Goal: Contribute content: Add original content to the website for others to see

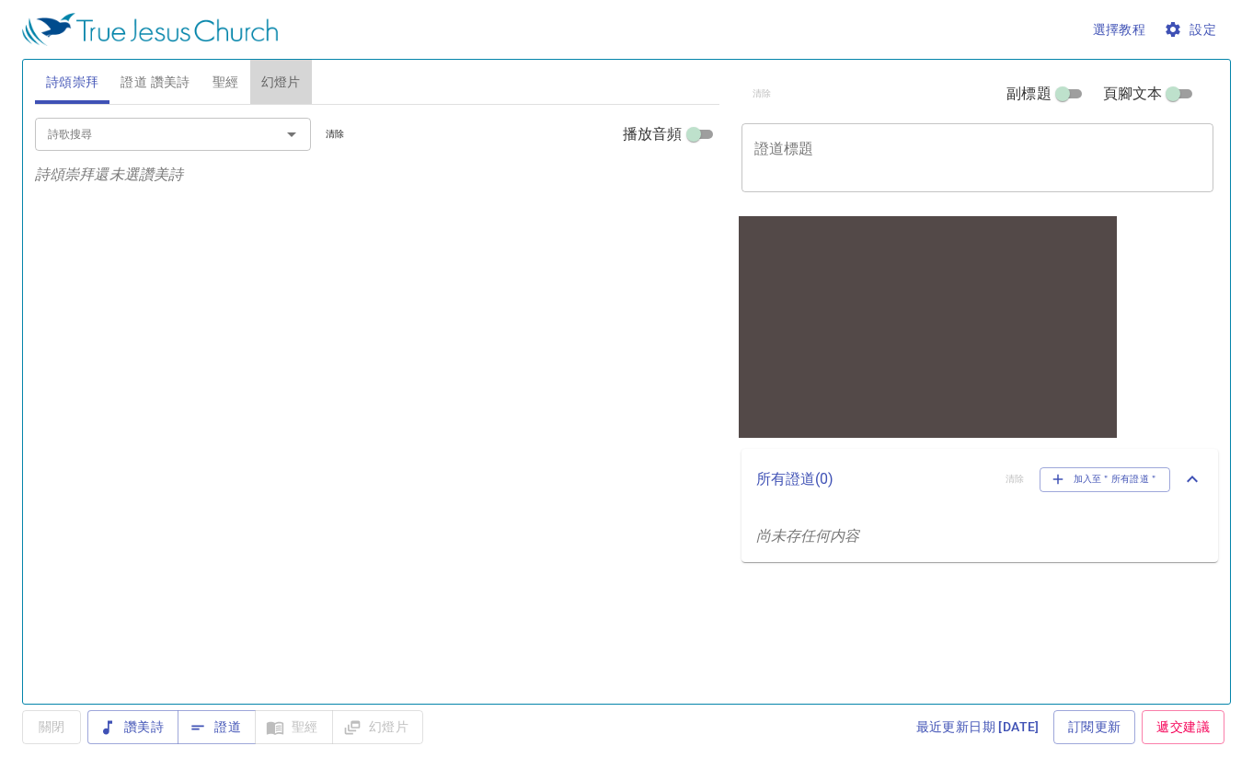
click at [281, 79] on span "幻燈片" at bounding box center [281, 82] width 40 height 23
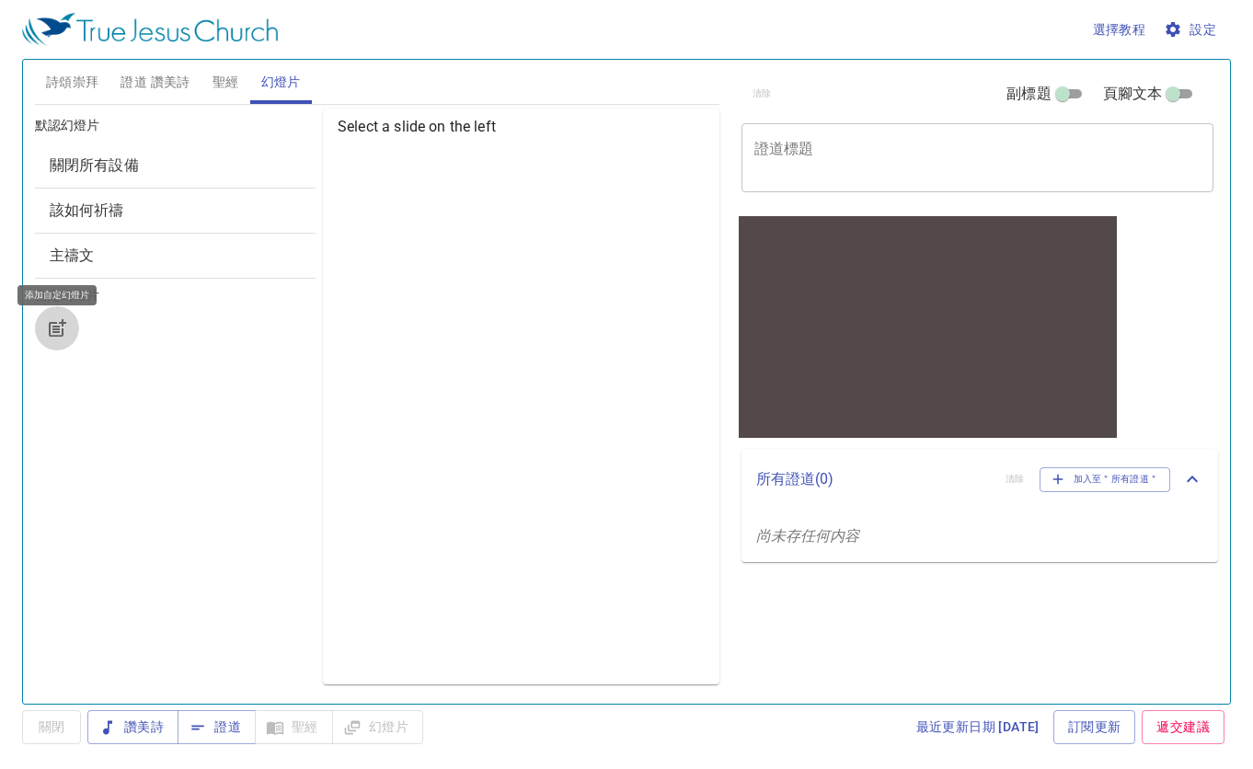
click at [52, 329] on icon "button" at bounding box center [59, 326] width 14 height 14
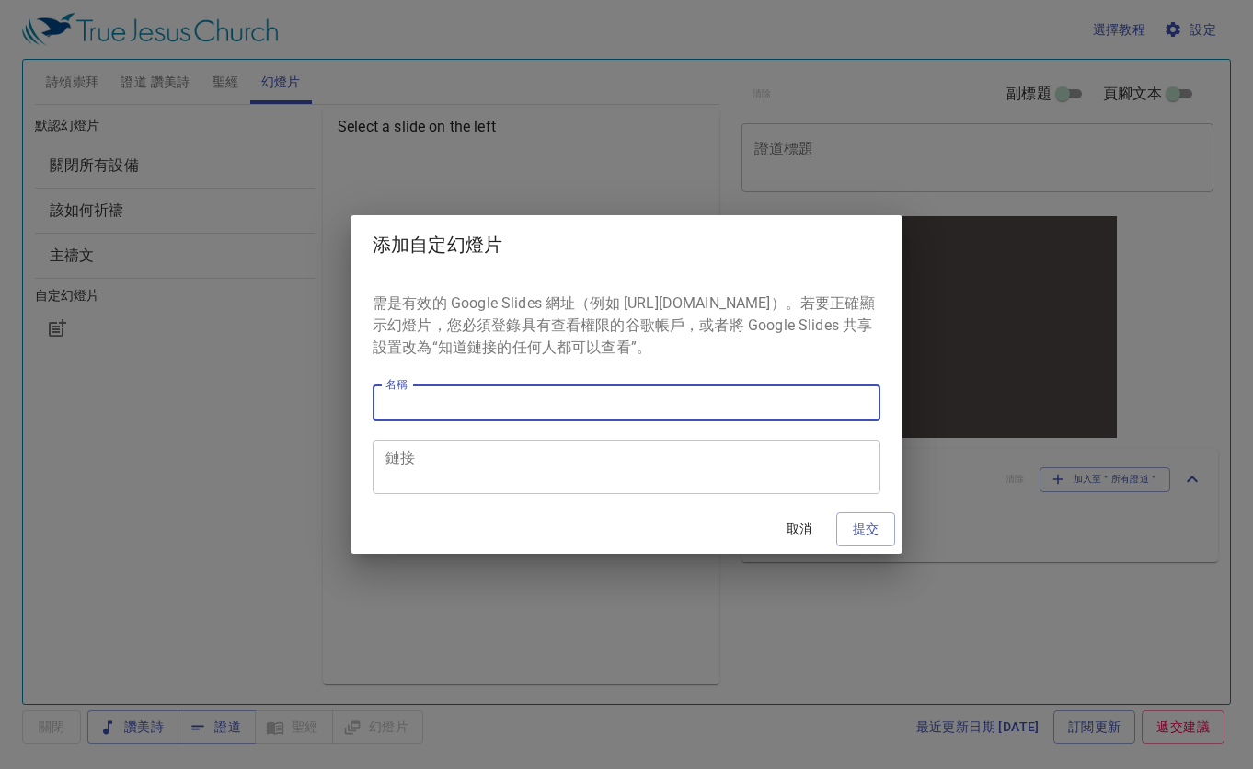
click at [556, 404] on input "名稱" at bounding box center [627, 403] width 508 height 37
type input "聚会海报"
click at [506, 494] on div "鏈接" at bounding box center [627, 467] width 508 height 54
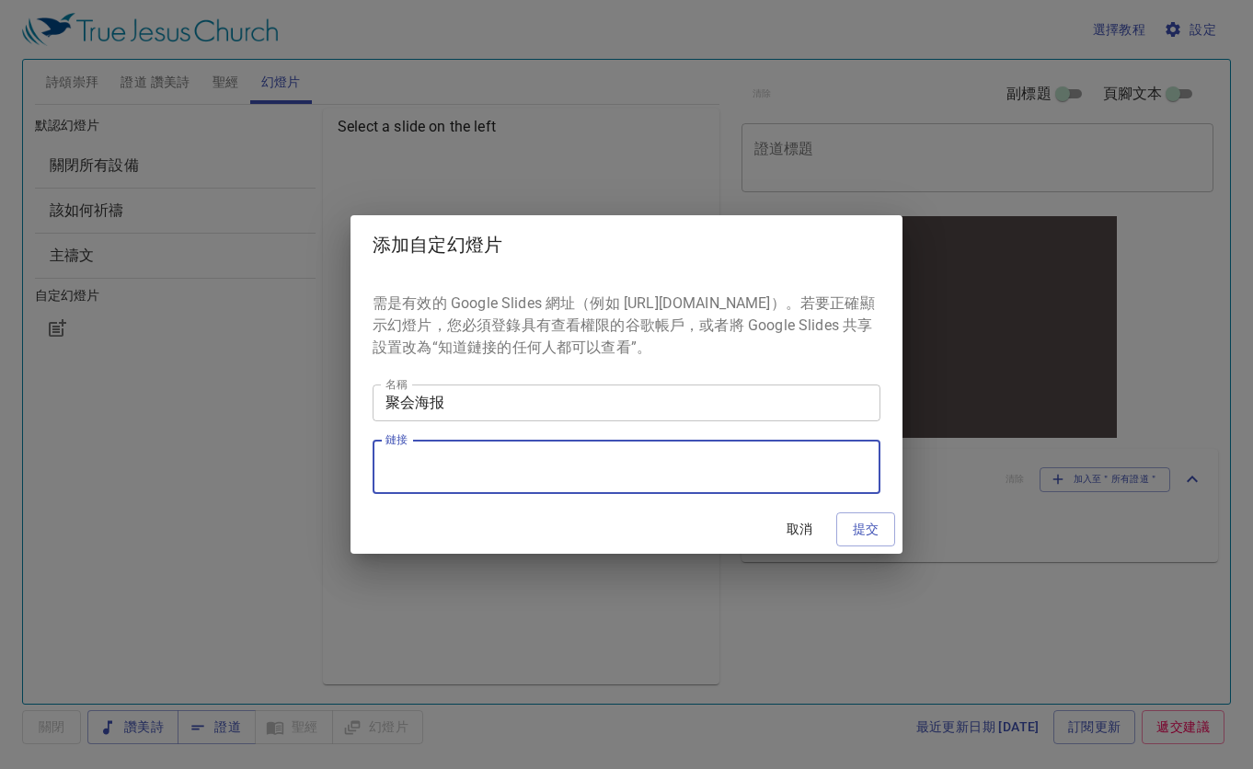
paste textarea "[URL][DOMAIN_NAME]"
type textarea "[URL][DOMAIN_NAME]"
click at [870, 541] on span "提交" at bounding box center [865, 529] width 29 height 23
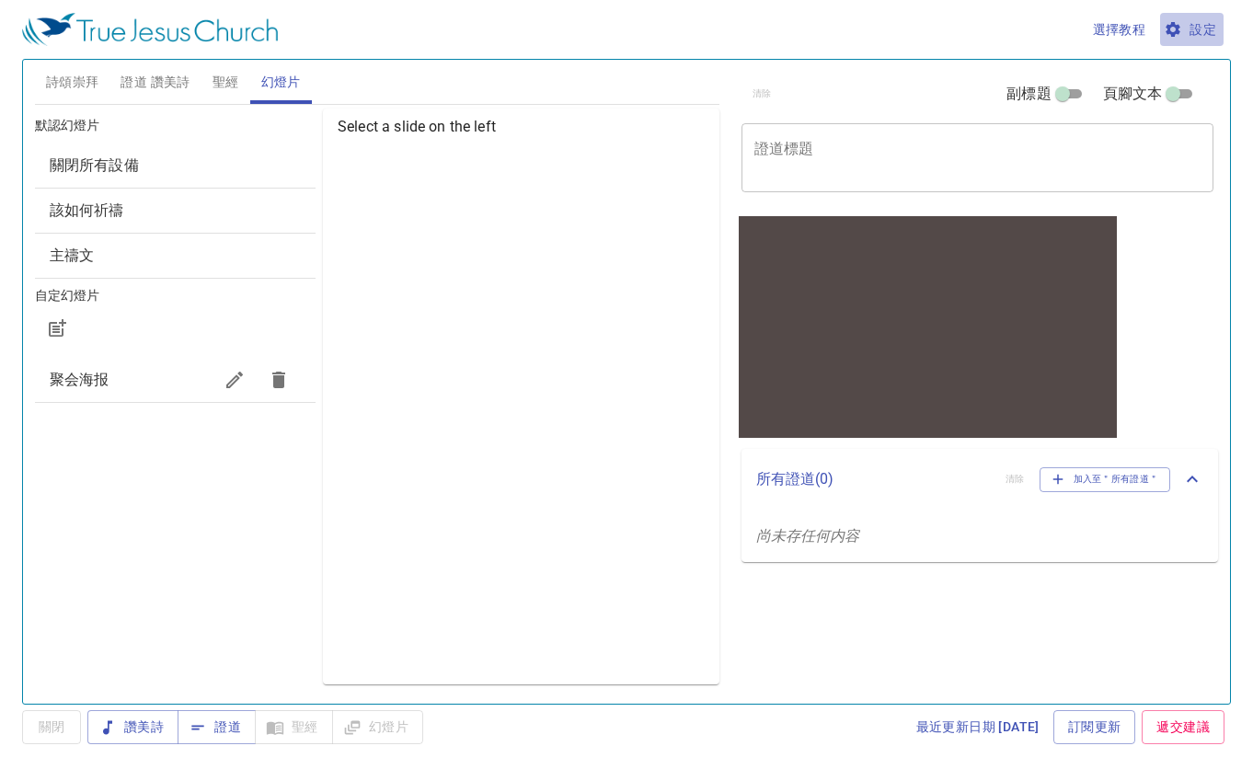
click at [1189, 34] on span "設定" at bounding box center [1192, 29] width 49 height 23
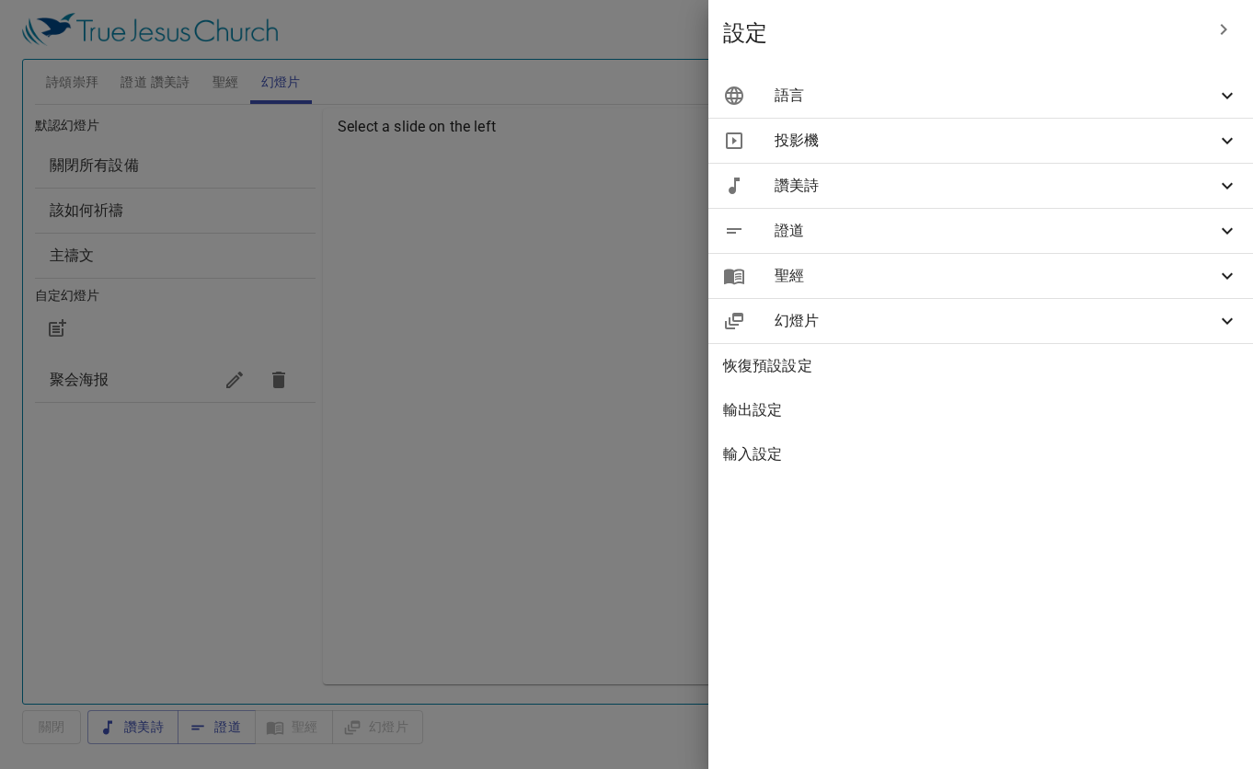
click at [986, 93] on span "語言" at bounding box center [996, 96] width 442 height 22
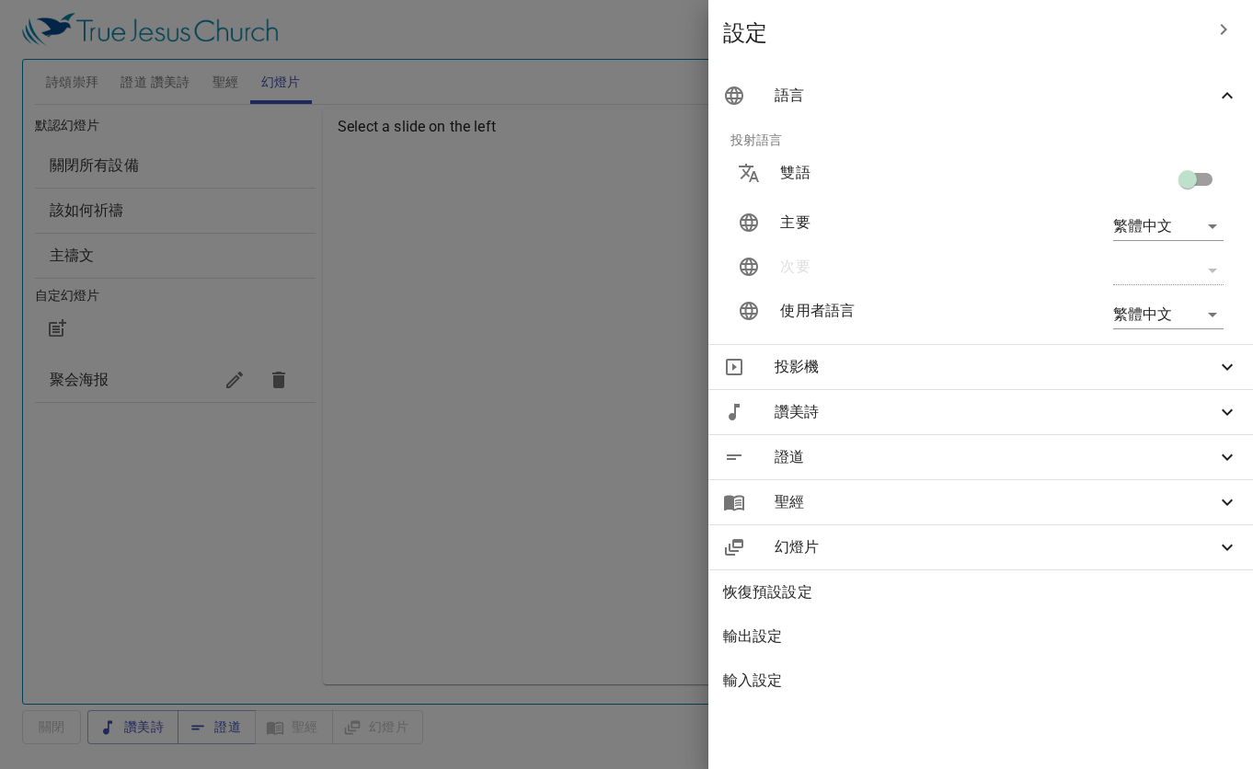
click at [1203, 221] on body "選擇教程 設定 詩頌崇拜 證道 讚美詩 聖經 幻燈片 詩歌搜尋 詩歌搜尋 清除 播放音頻 詩頌崇拜還未選讚美詩 詩歌搜尋 詩歌搜尋 清除 播放音頻 證道還未選…" at bounding box center [626, 384] width 1253 height 769
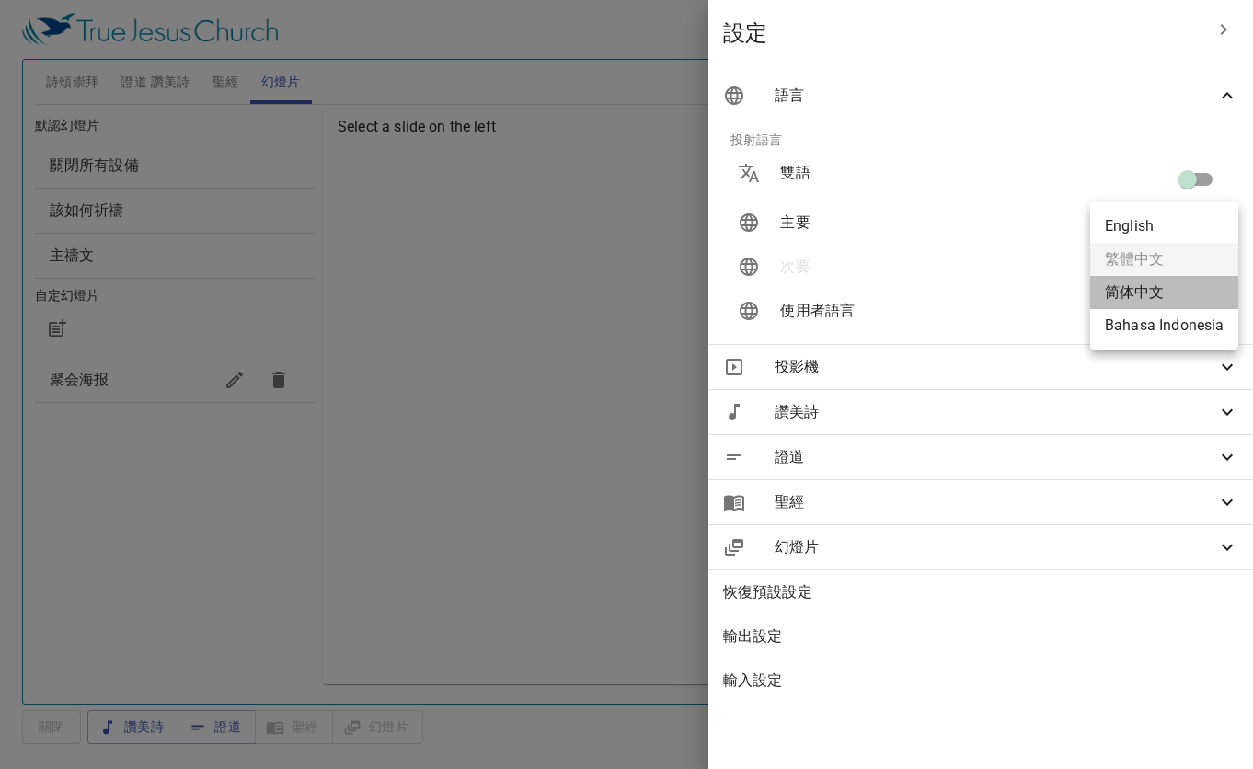
click at [1190, 288] on li "简体中文" at bounding box center [1164, 292] width 148 height 33
type input "zh-simple"
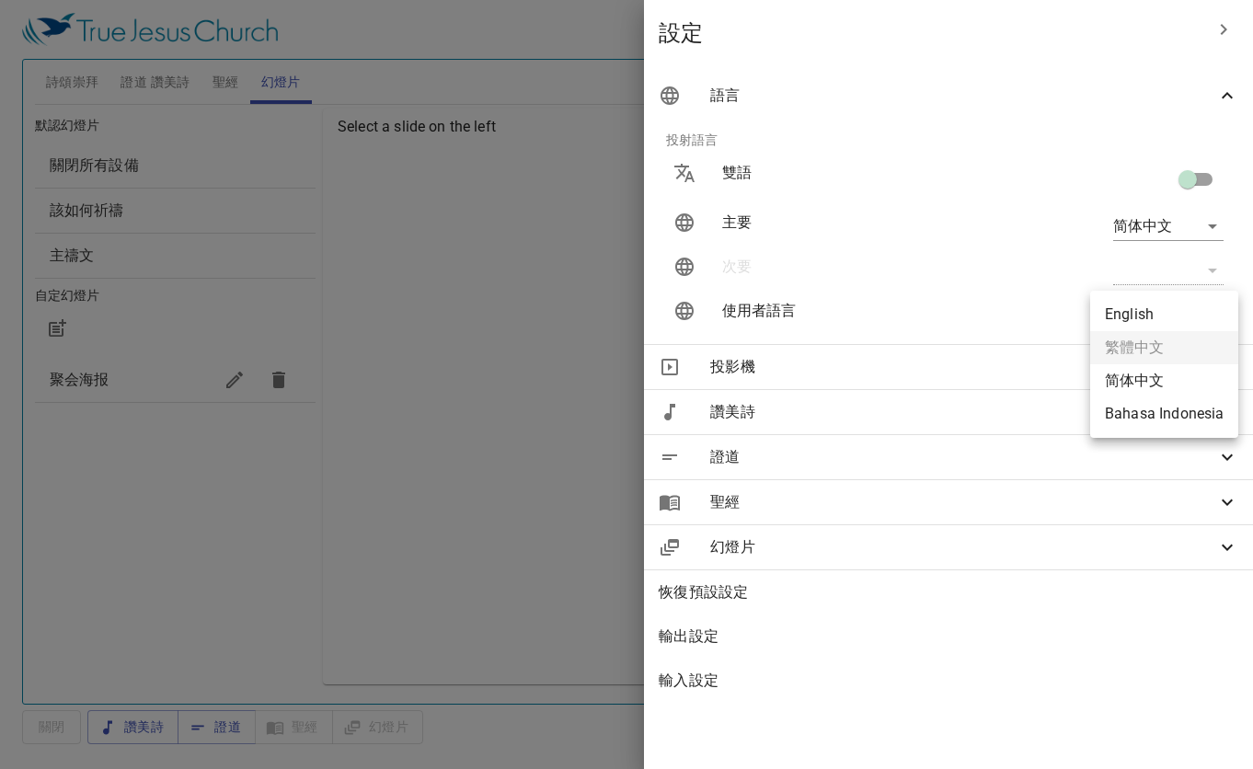
click at [1194, 313] on body "選擇教程 設定 詩頌崇拜 證道 讚美詩 聖經 幻燈片 詩歌搜尋 詩歌搜尋 清除 播放音頻 詩頌崇拜還未選讚美詩 詩歌搜尋 詩歌搜尋 清除 播放音頻 證道還未選…" at bounding box center [626, 384] width 1253 height 769
click at [1191, 377] on li "简体中文" at bounding box center [1164, 380] width 148 height 33
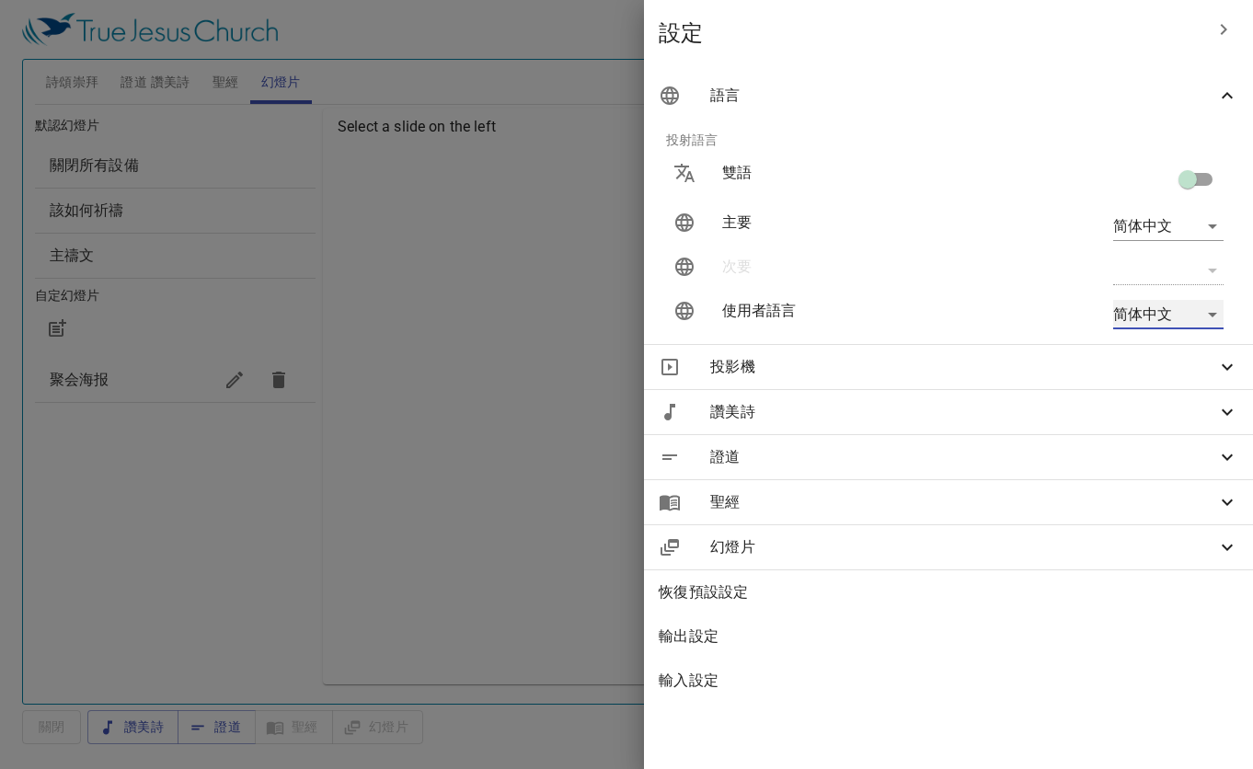
type input "zh-simple"
click at [488, 507] on div at bounding box center [626, 384] width 1253 height 769
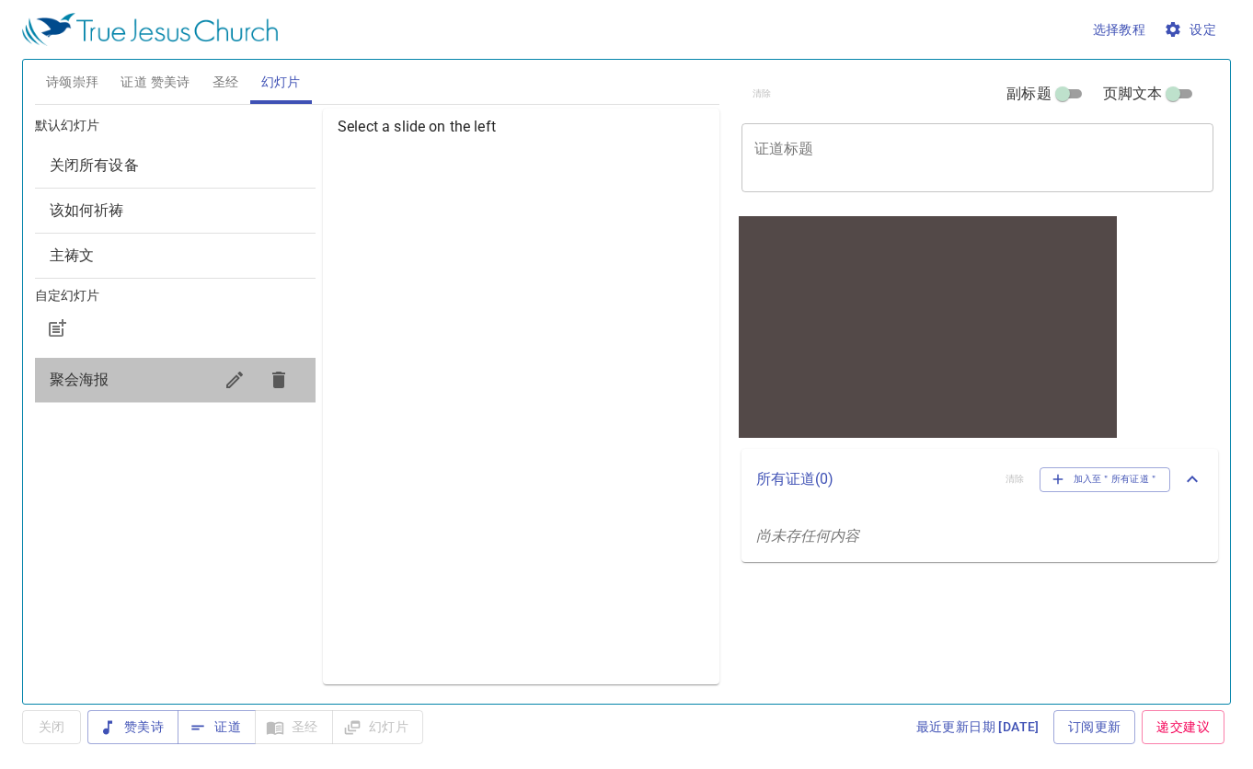
click at [136, 369] on span "聚会海报" at bounding box center [131, 380] width 163 height 22
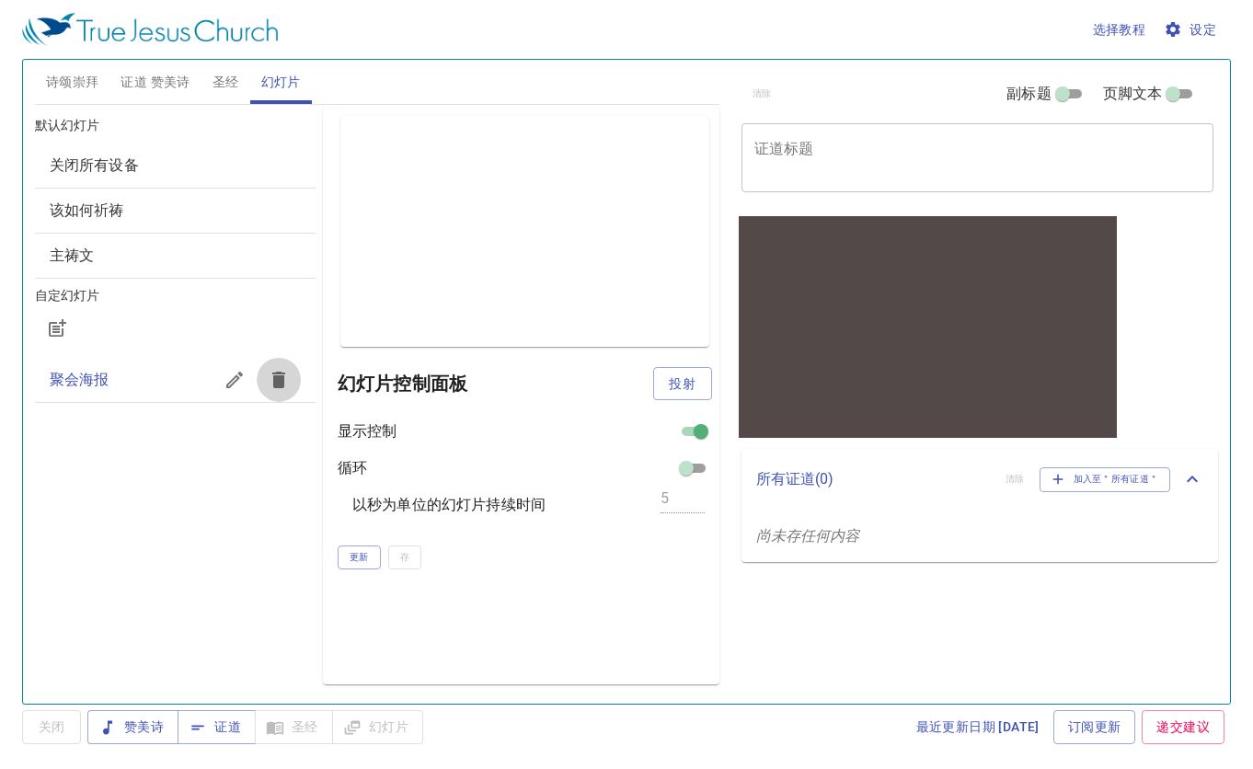
click at [287, 379] on icon "button" at bounding box center [279, 380] width 22 height 22
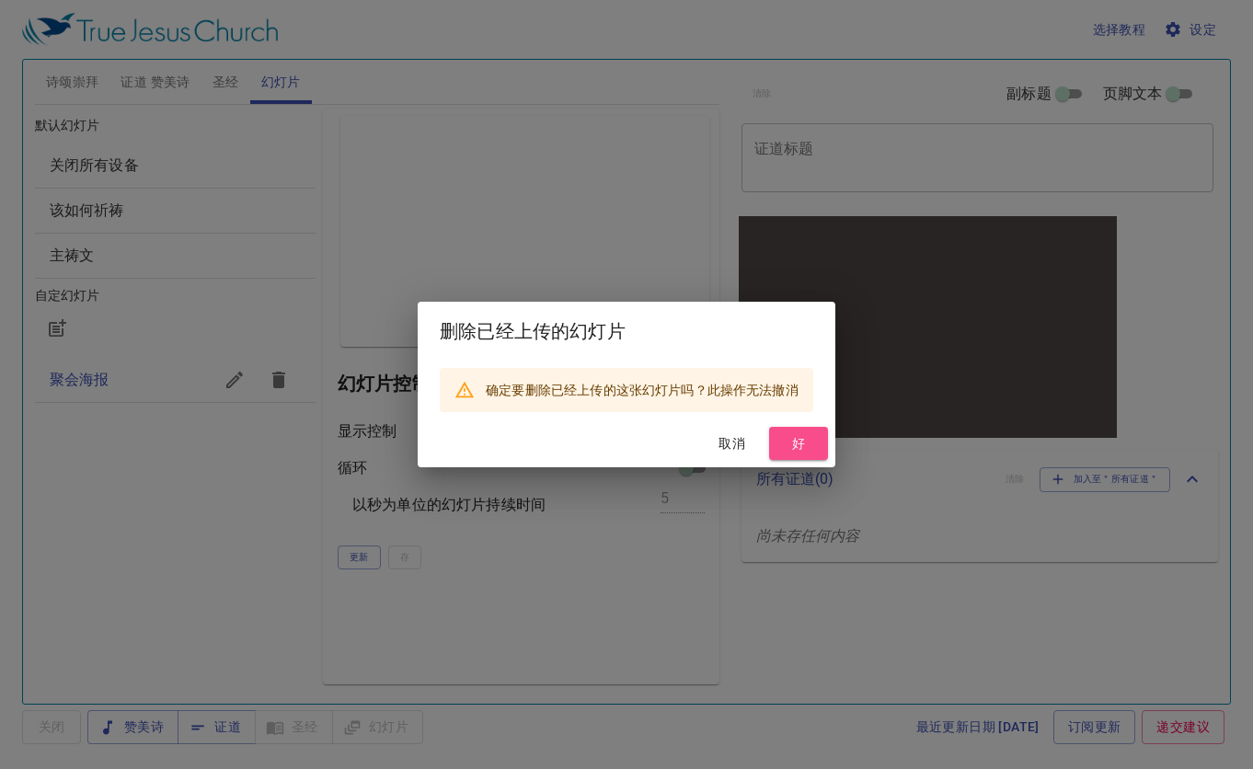
click at [799, 438] on span "好" at bounding box center [798, 443] width 29 height 23
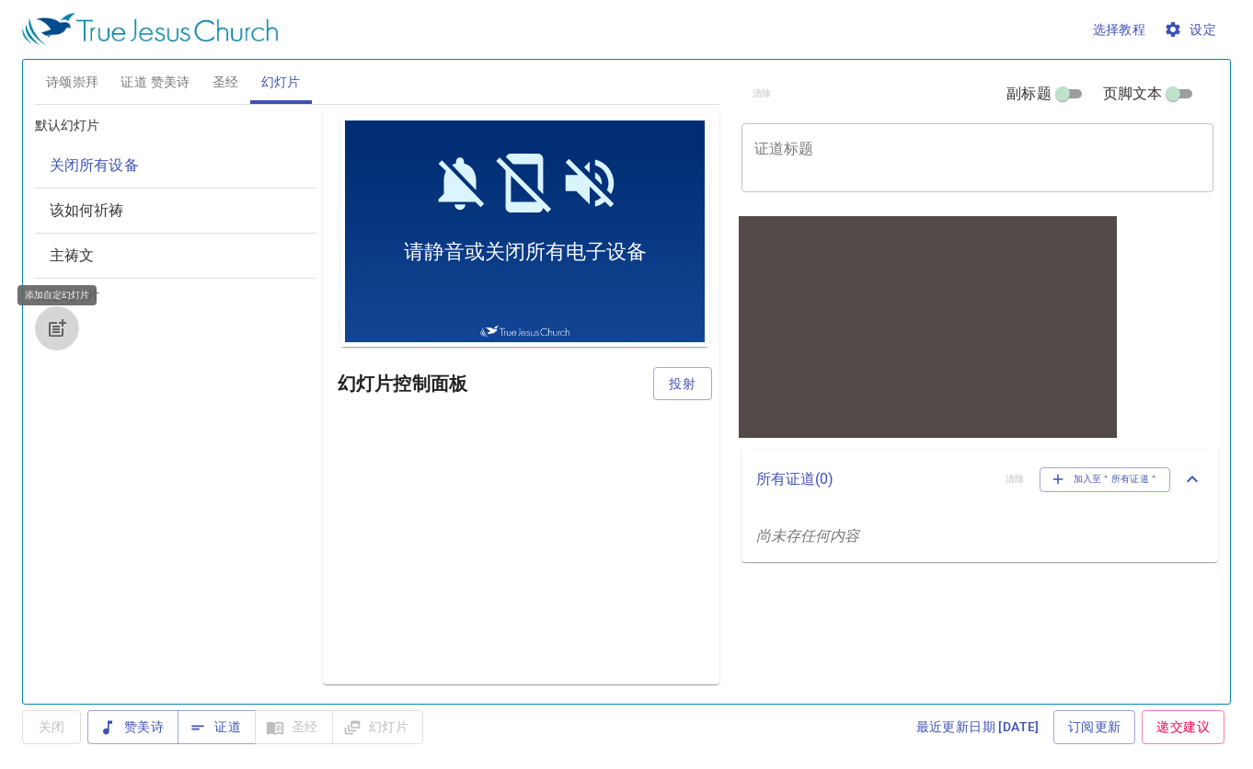
click at [56, 337] on icon "button" at bounding box center [57, 328] width 22 height 22
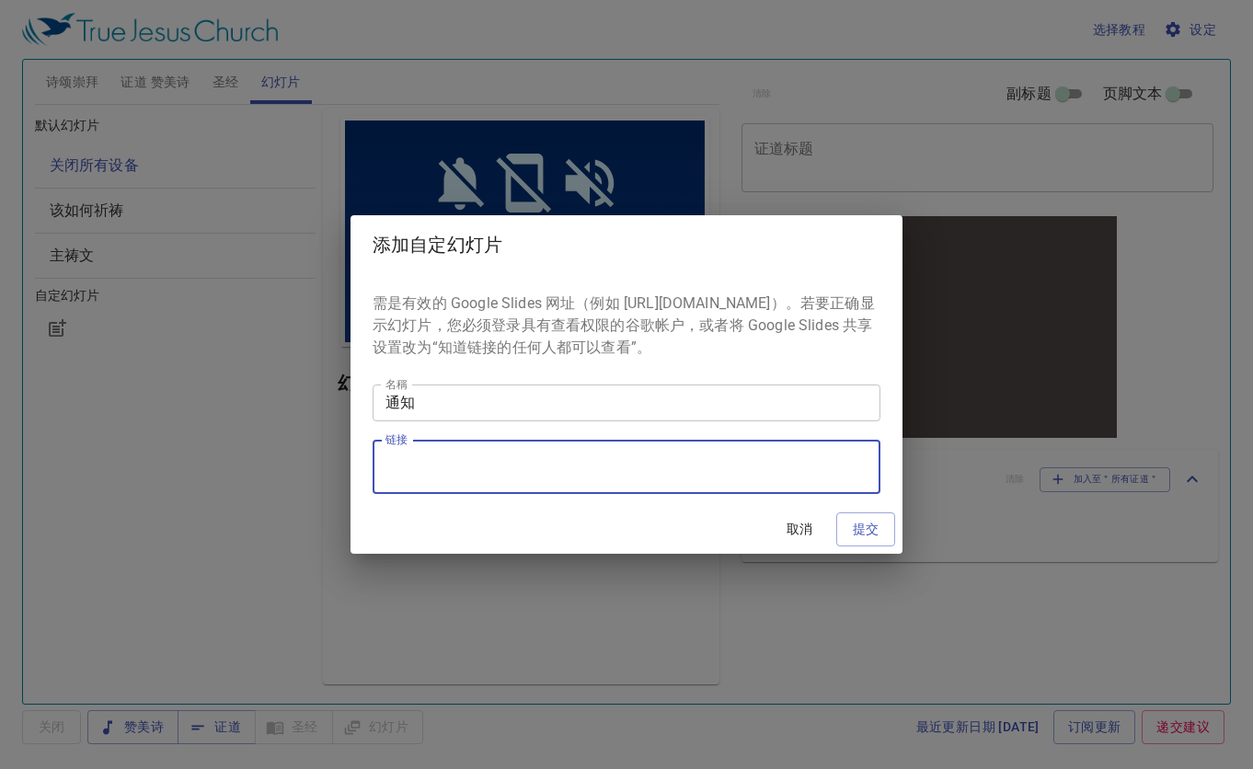
click at [478, 473] on textarea "链接" at bounding box center [627, 467] width 482 height 35
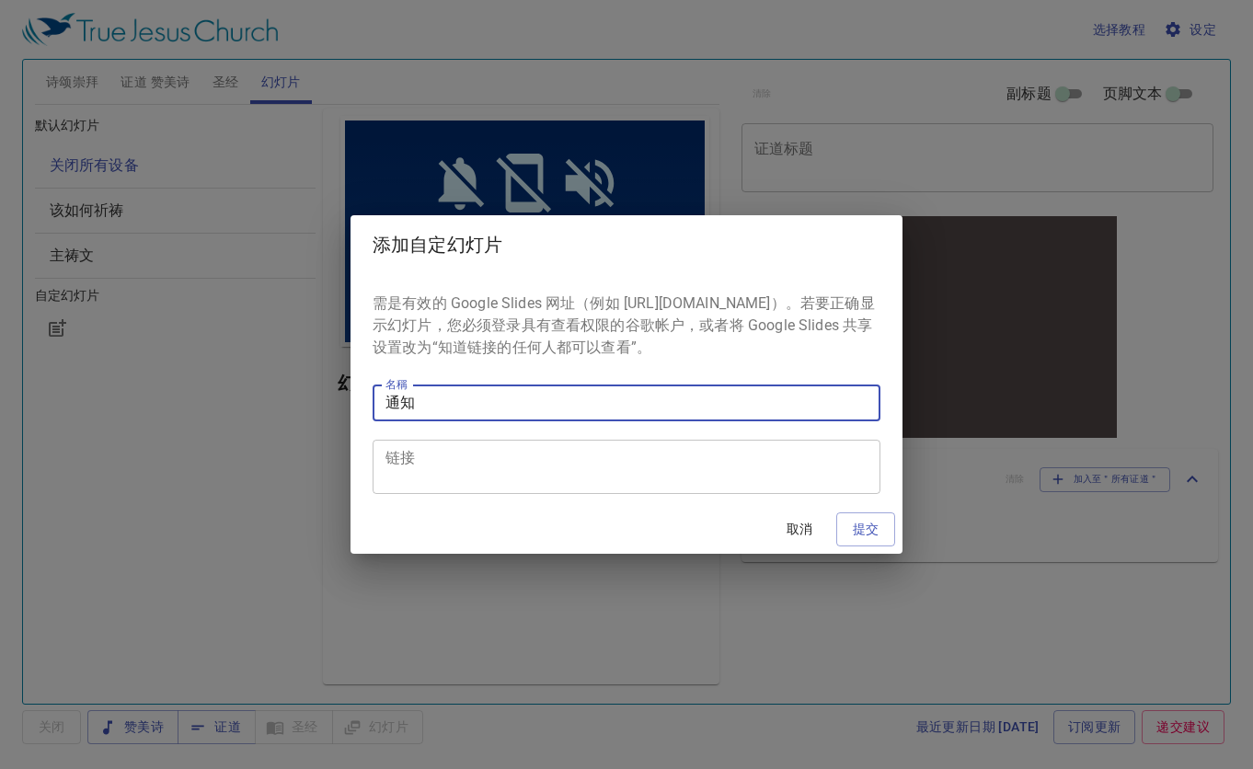
click at [461, 412] on input "通知" at bounding box center [627, 403] width 508 height 37
type input "通"
type input "聚会海报"
click at [636, 477] on textarea "链接" at bounding box center [627, 467] width 482 height 35
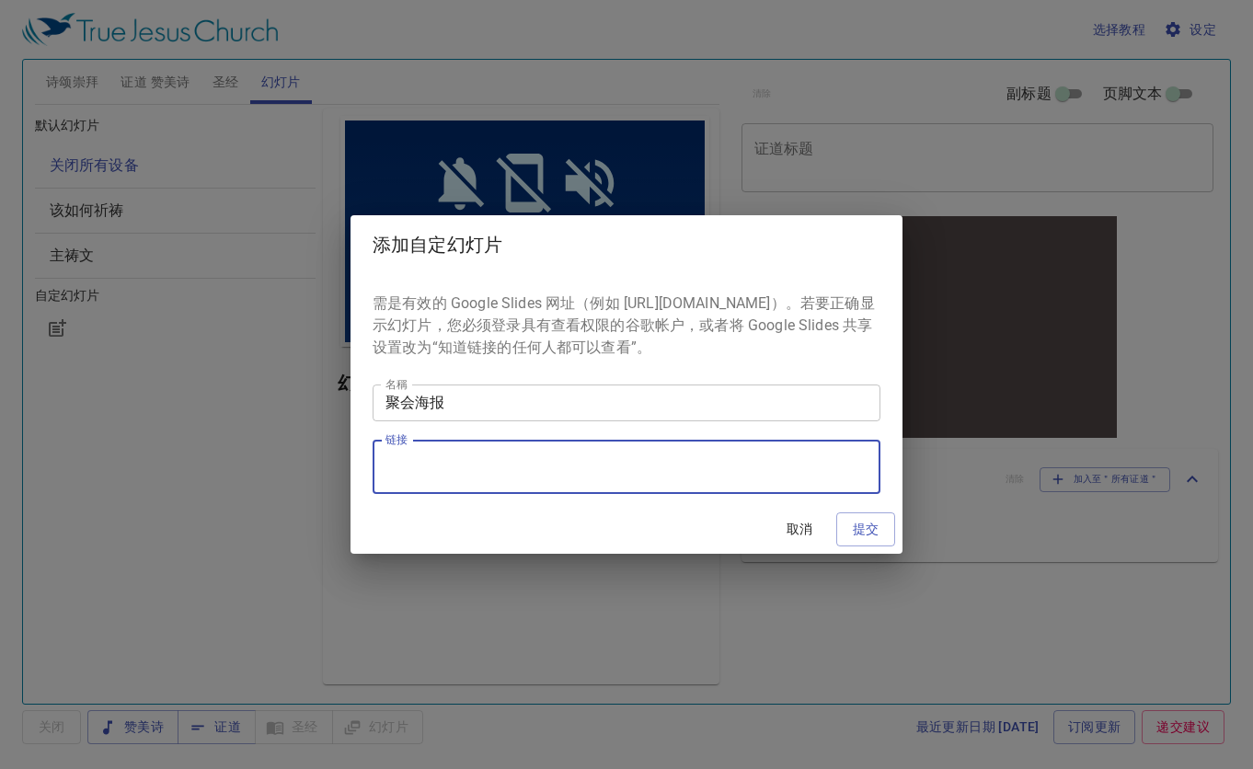
paste textarea "[URL][DOMAIN_NAME]"
type textarea "[URL][DOMAIN_NAME]"
click at [877, 537] on span "提交" at bounding box center [865, 529] width 29 height 23
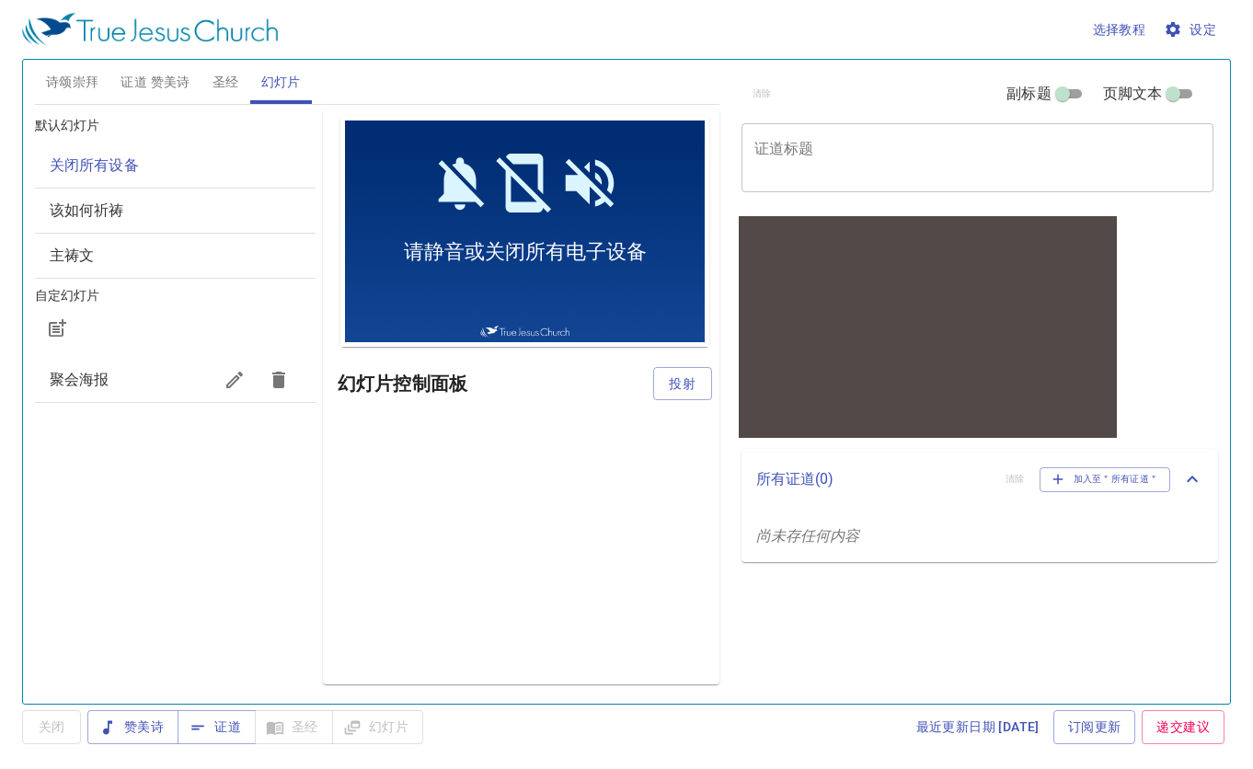
click at [115, 370] on span "聚会海报" at bounding box center [131, 380] width 163 height 22
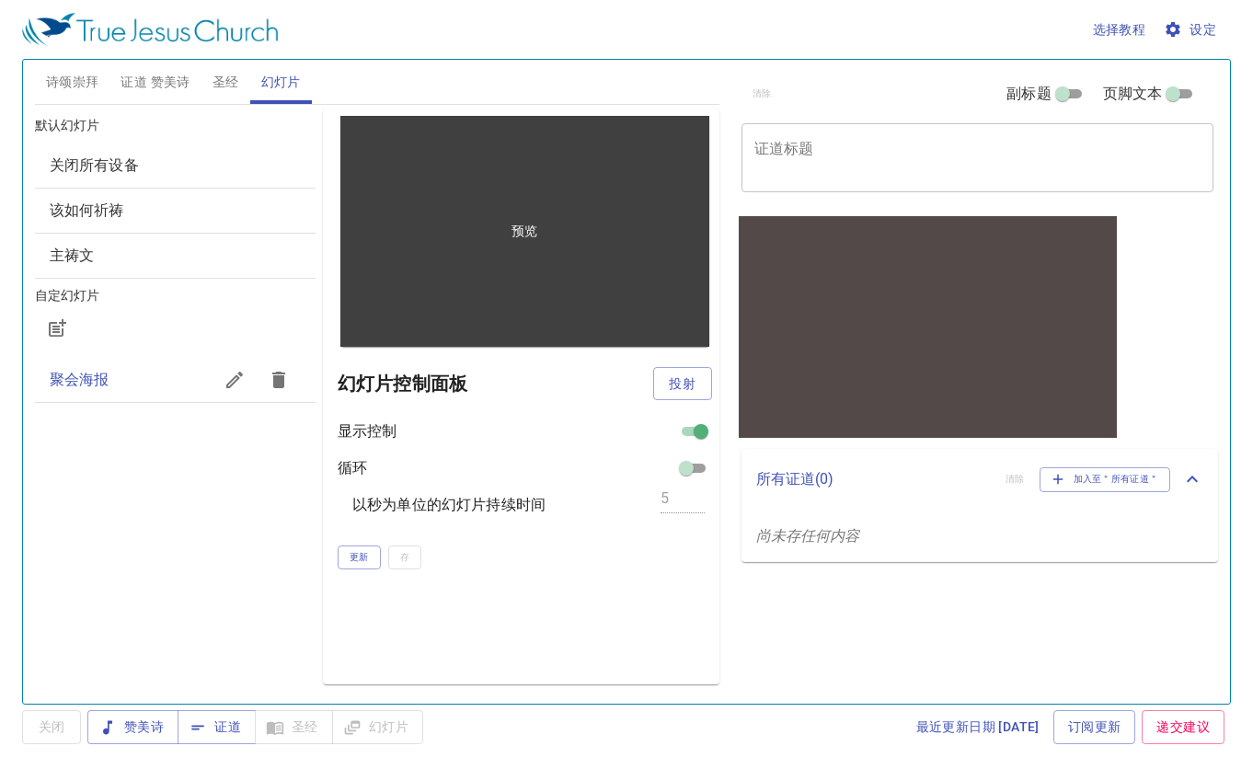
click at [663, 335] on div "预览" at bounding box center [524, 231] width 369 height 231
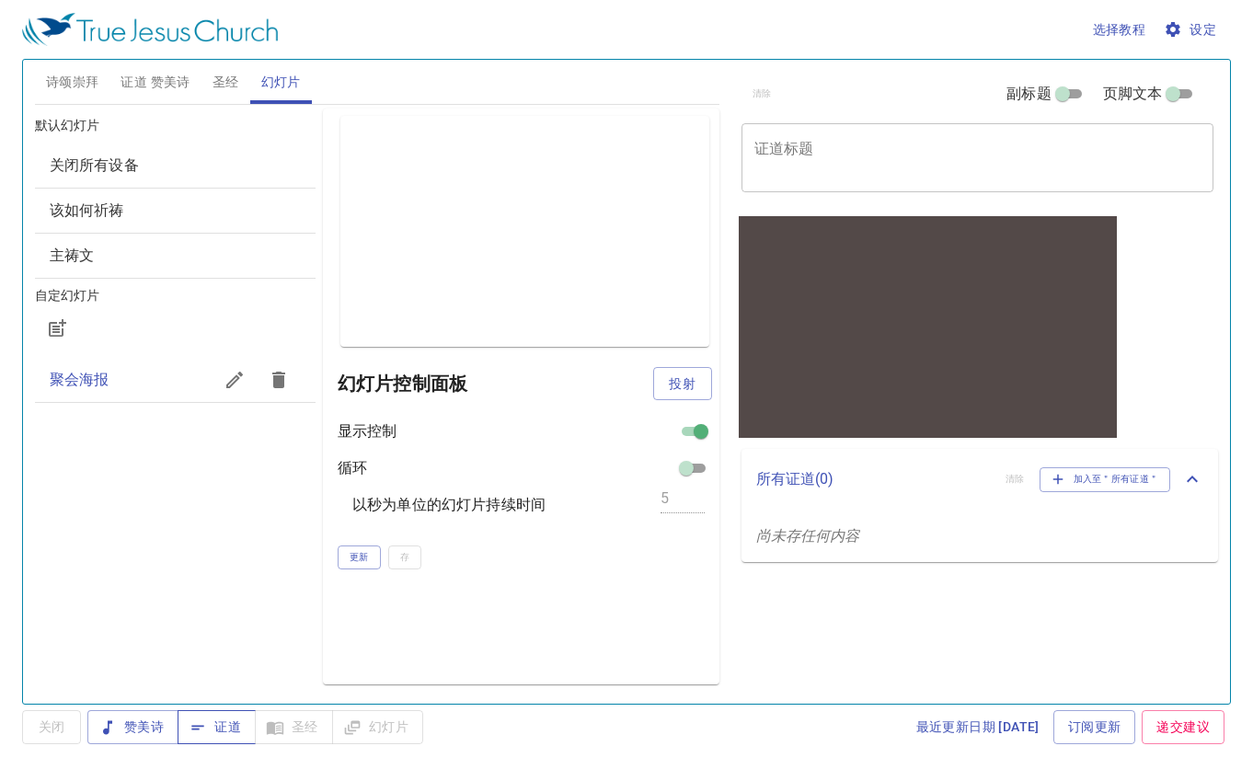
click at [196, 732] on icon "button" at bounding box center [198, 728] width 18 height 18
click at [150, 365] on div "聚会海报" at bounding box center [175, 380] width 281 height 44
click at [55, 317] on icon "button" at bounding box center [57, 328] width 22 height 22
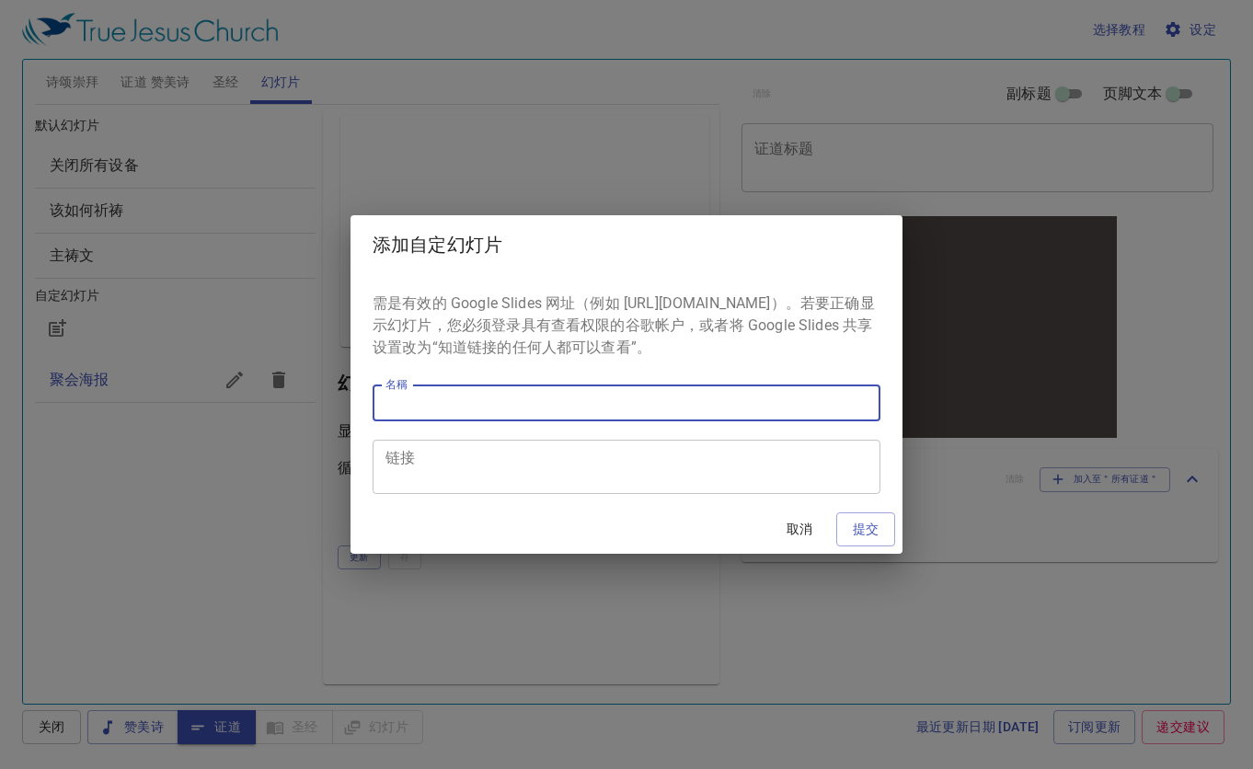
click at [436, 415] on input "名稱" at bounding box center [627, 403] width 508 height 37
click at [806, 536] on span "取消" at bounding box center [800, 529] width 44 height 23
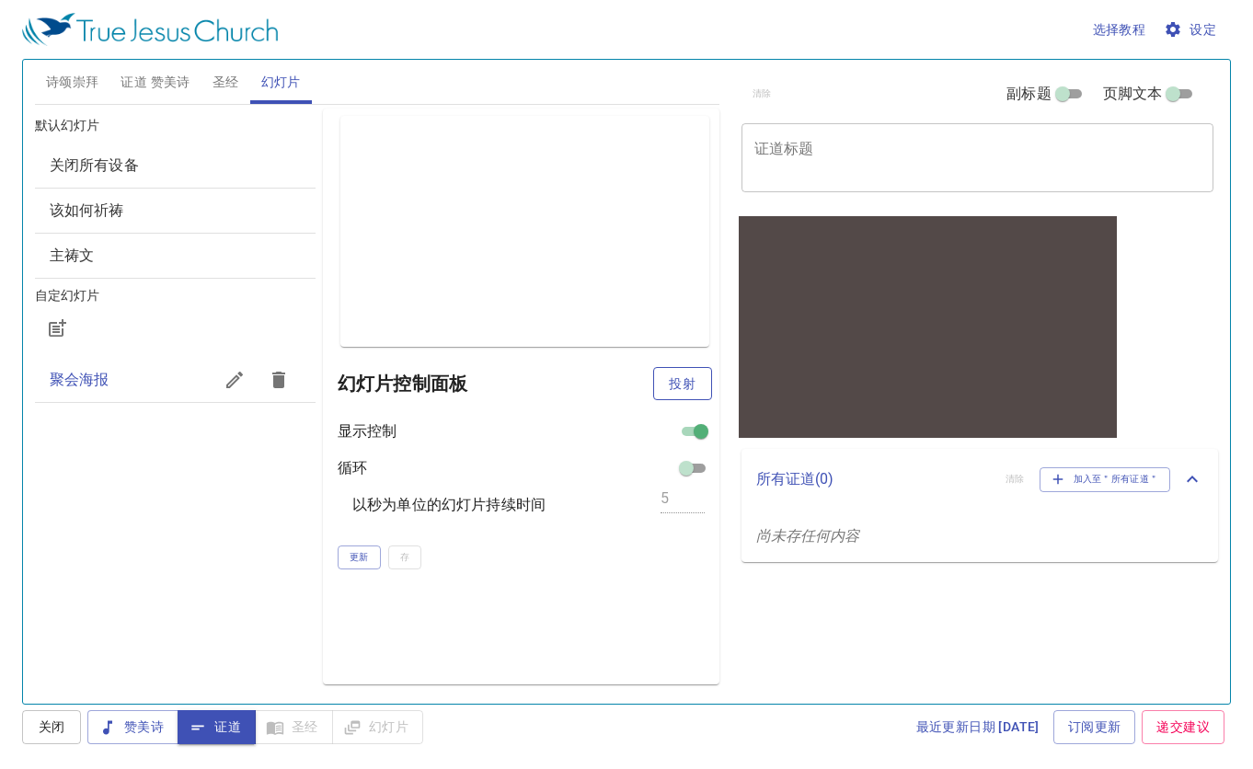
click at [684, 383] on span "投射" at bounding box center [682, 384] width 29 height 23
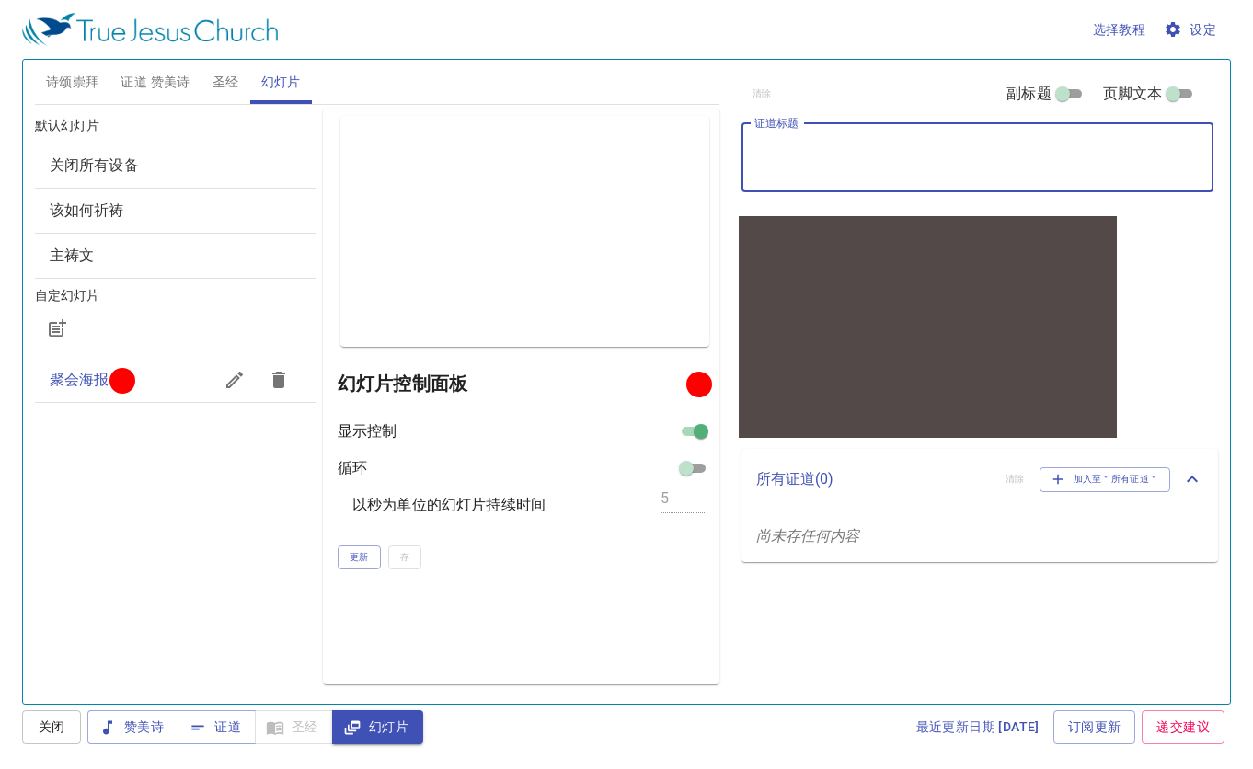
click at [831, 156] on textarea "证道标题" at bounding box center [978, 157] width 447 height 35
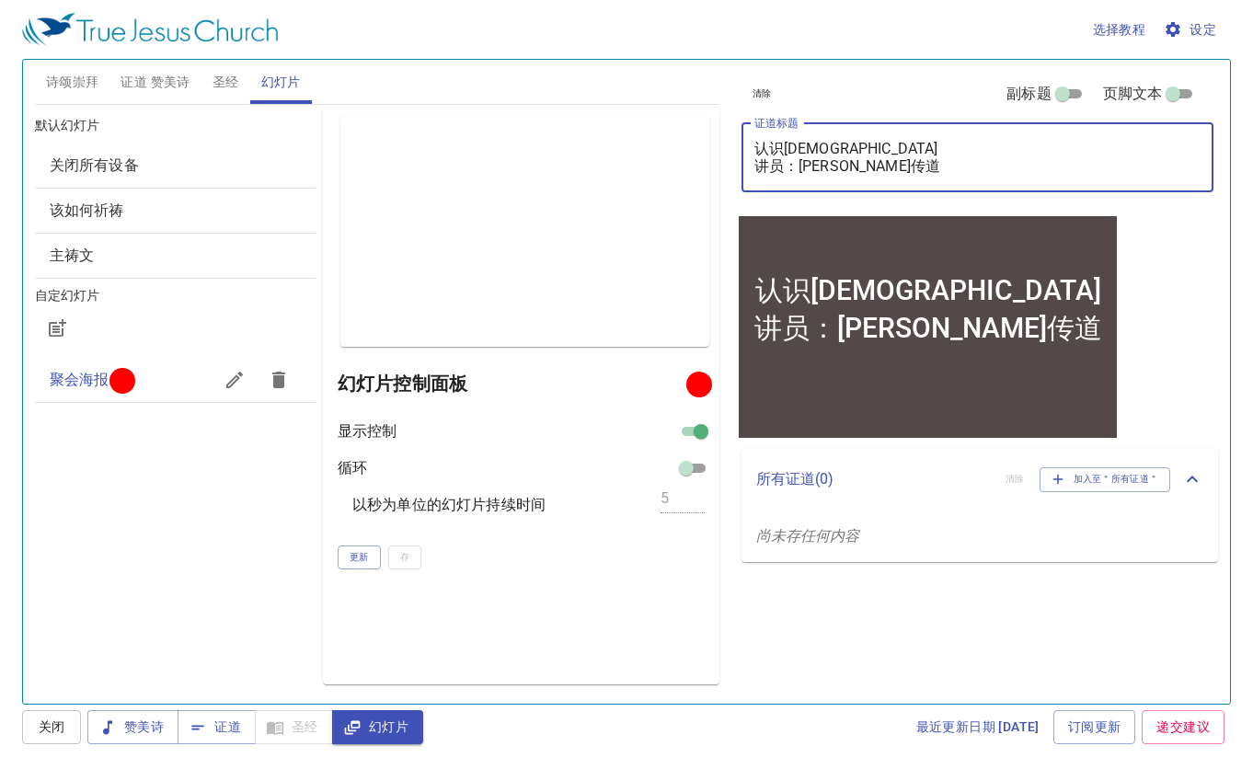
type textarea "认识[DEMOGRAPHIC_DATA] 讲员：[PERSON_NAME]传道"
click at [173, 86] on span "证道 赞美诗" at bounding box center [155, 82] width 69 height 23
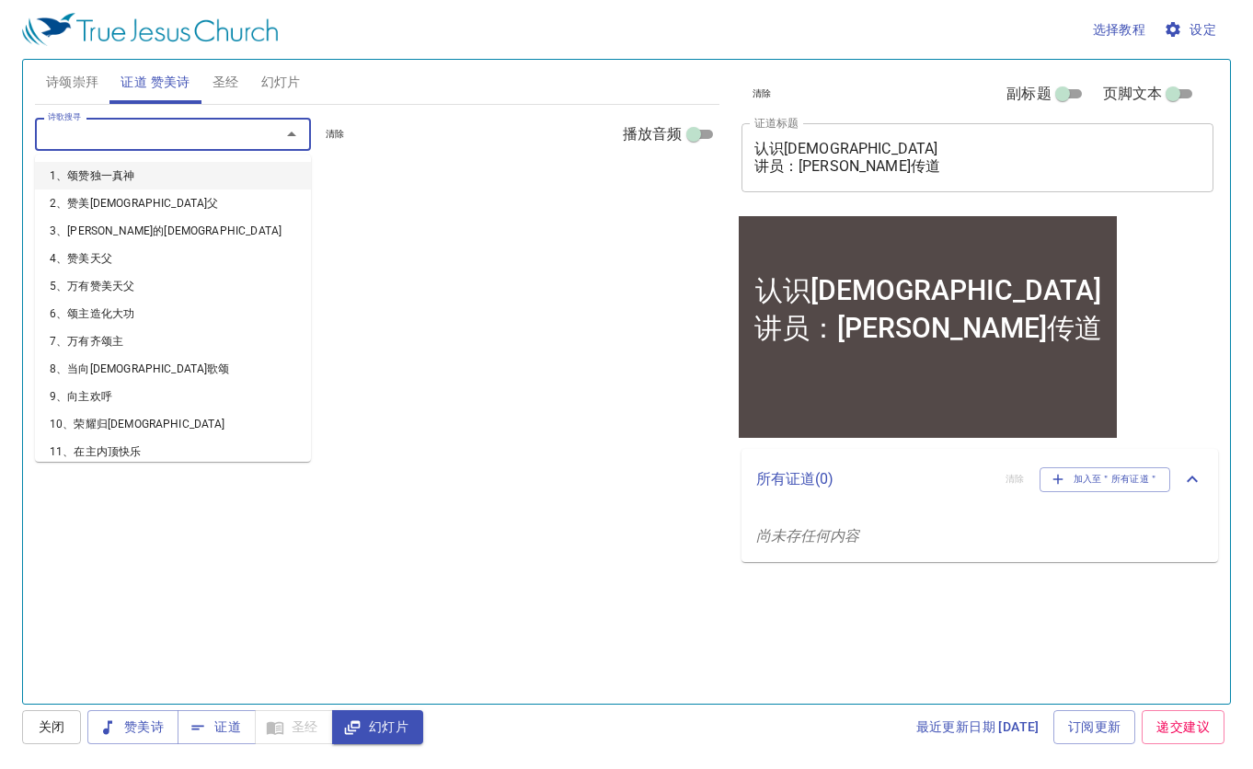
click at [179, 131] on input "诗歌搜寻" at bounding box center [145, 133] width 211 height 21
type input "69"
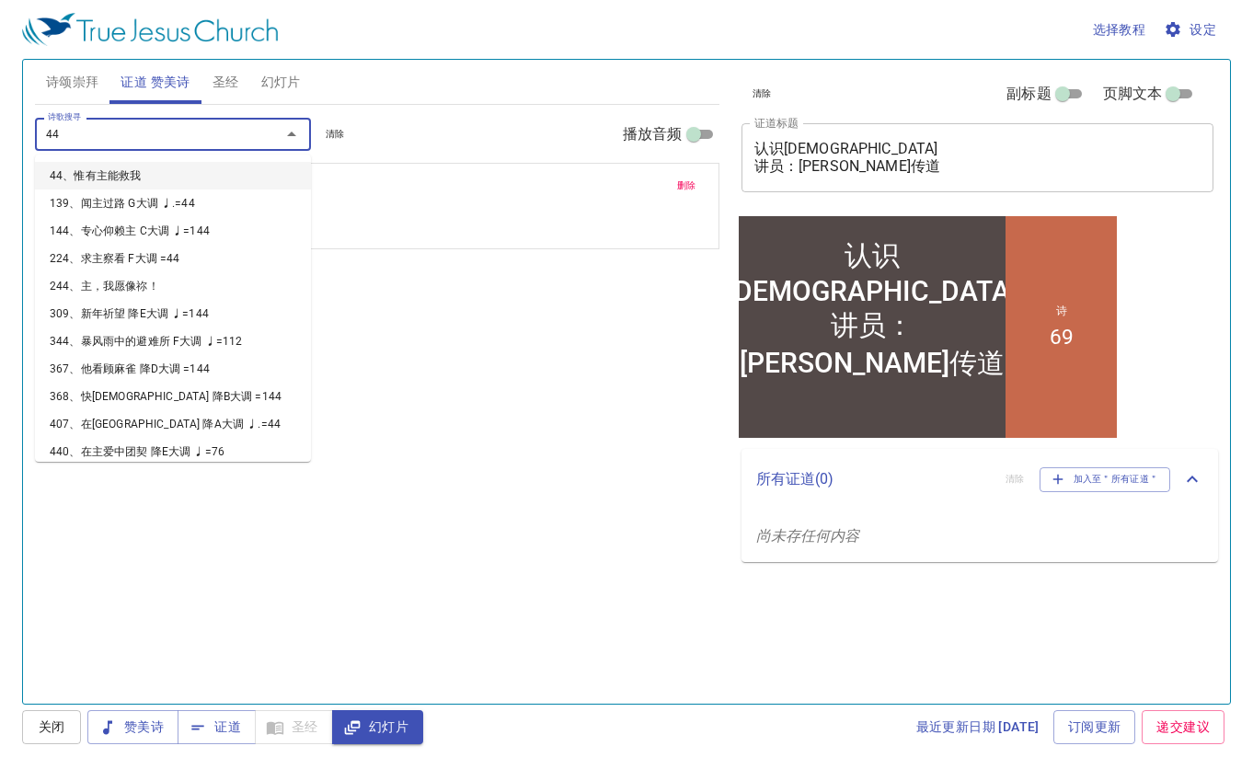
type input "448"
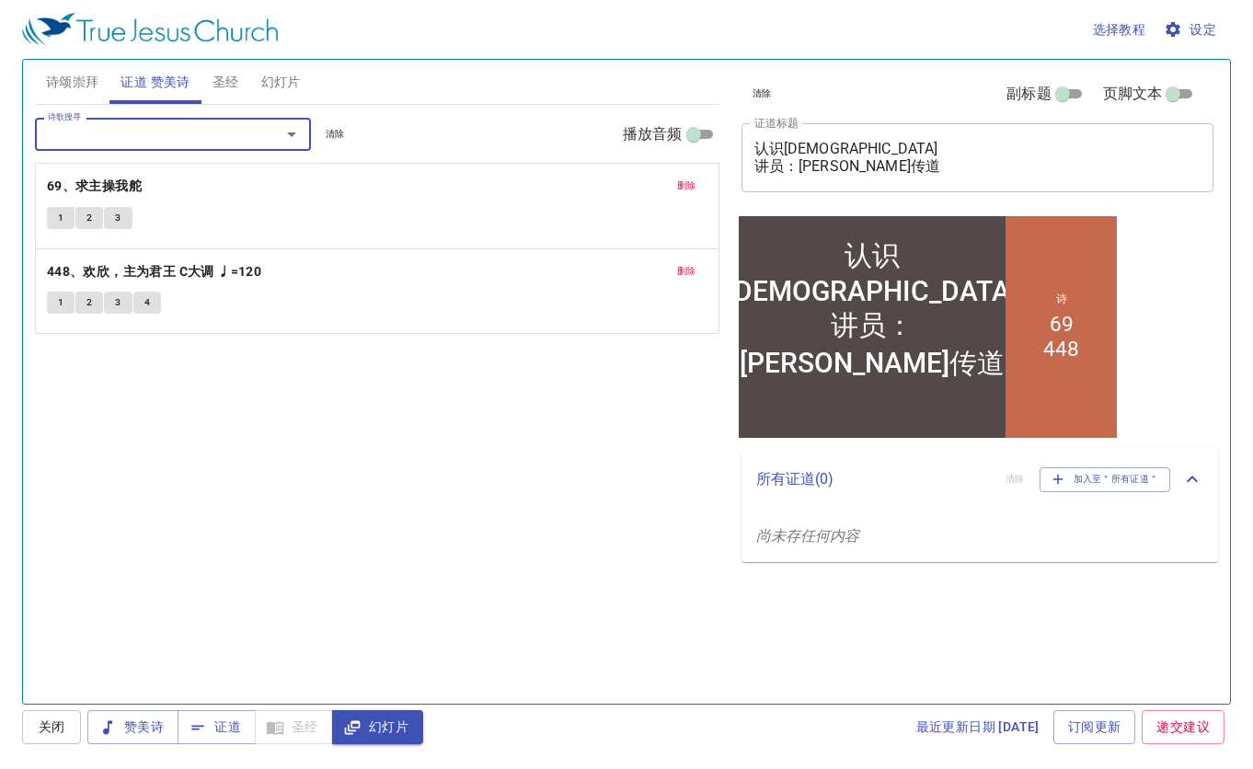
click at [49, 212] on button "1" at bounding box center [61, 218] width 28 height 22
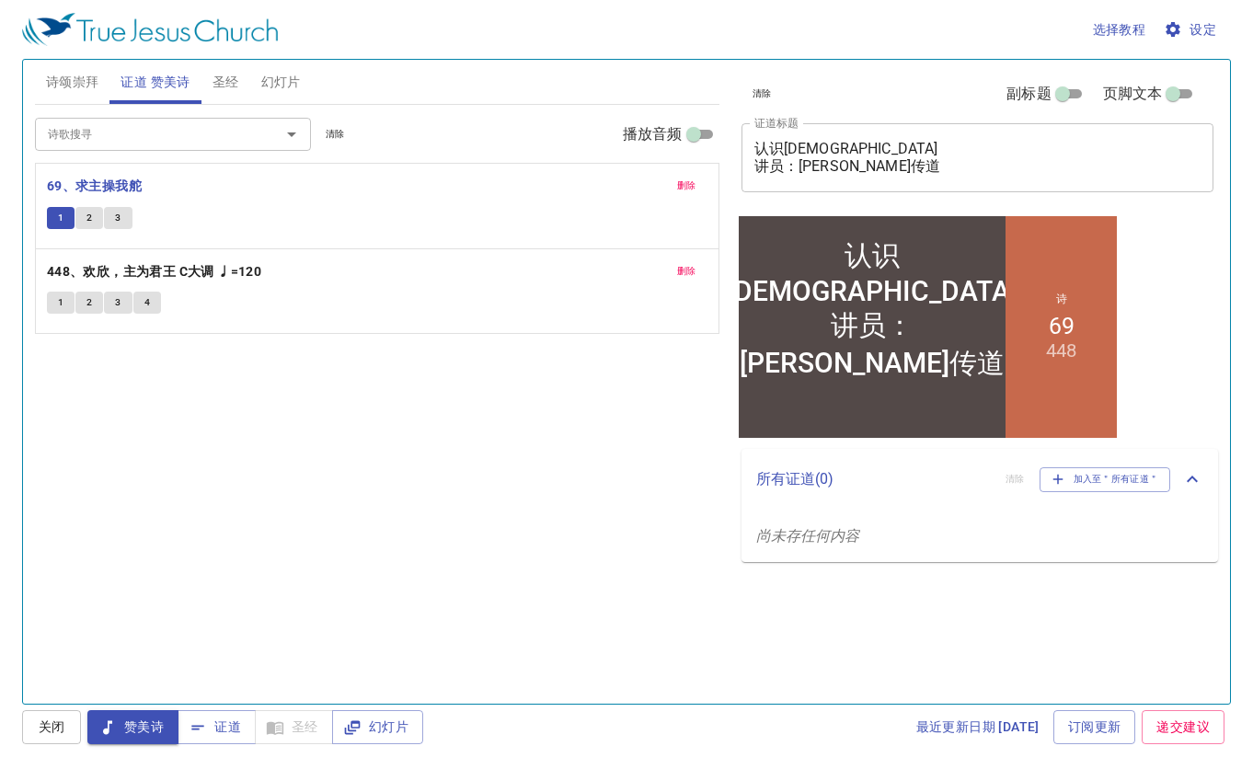
click at [707, 134] on input "播放音频" at bounding box center [694, 138] width 66 height 22
checkbox input "true"
select select "1"
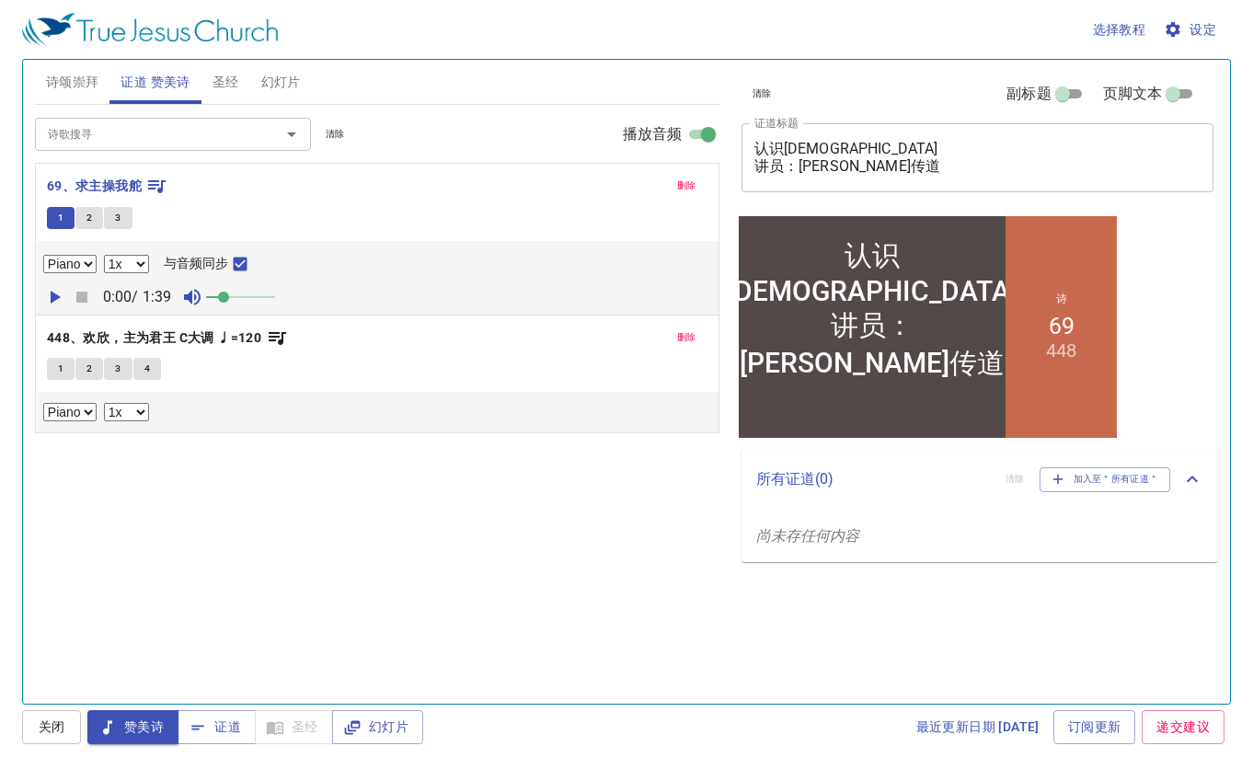
select select "0.9"
click at [408, 374] on div "1 2 3 4" at bounding box center [377, 371] width 661 height 27
click at [64, 374] on button "1" at bounding box center [61, 369] width 28 height 22
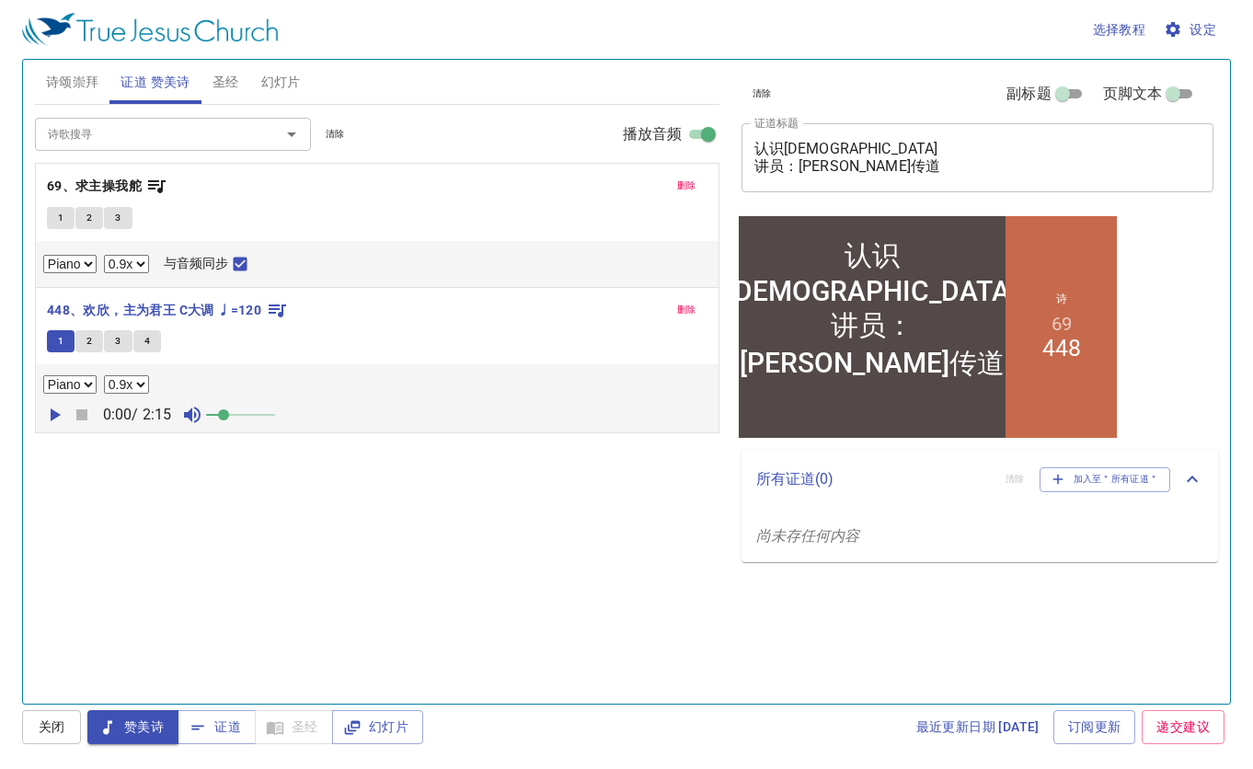
click at [57, 418] on icon "button" at bounding box center [54, 415] width 22 height 22
select select "0.9"
click at [237, 89] on span "圣经" at bounding box center [226, 82] width 27 height 23
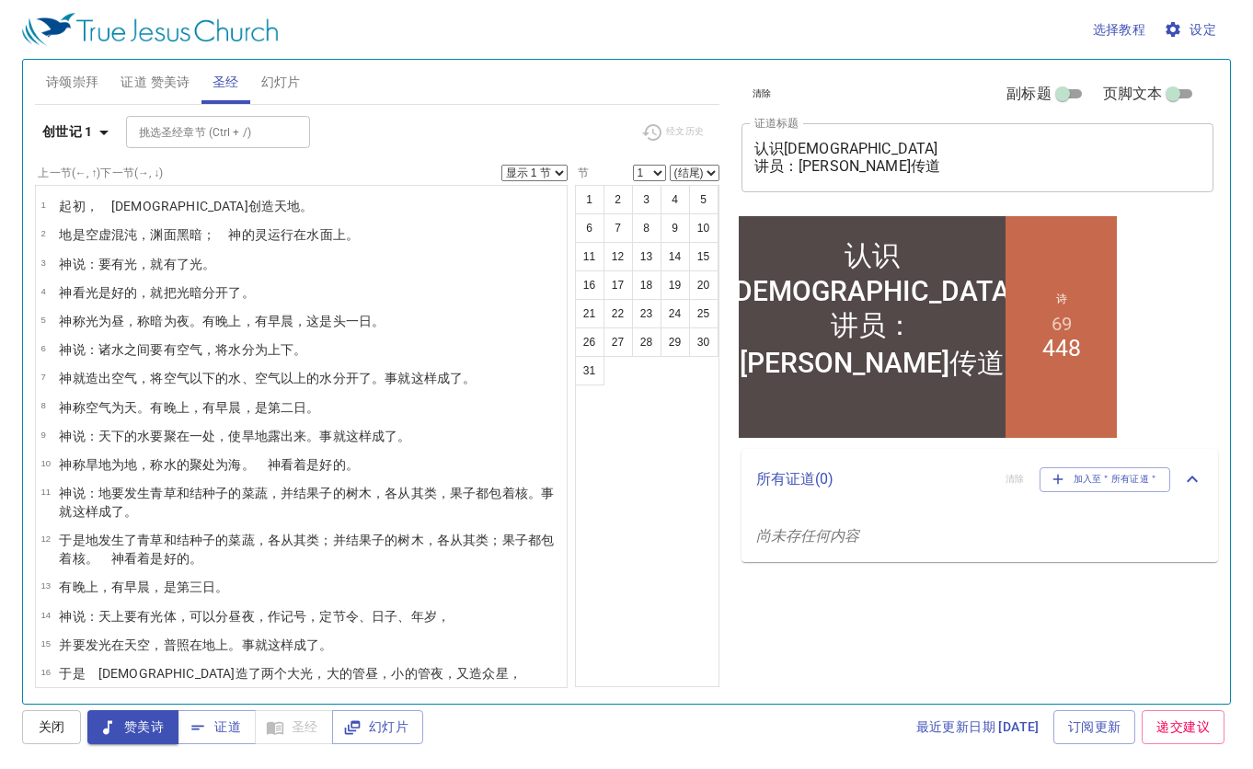
click at [161, 91] on span "证道 赞美诗" at bounding box center [155, 82] width 69 height 23
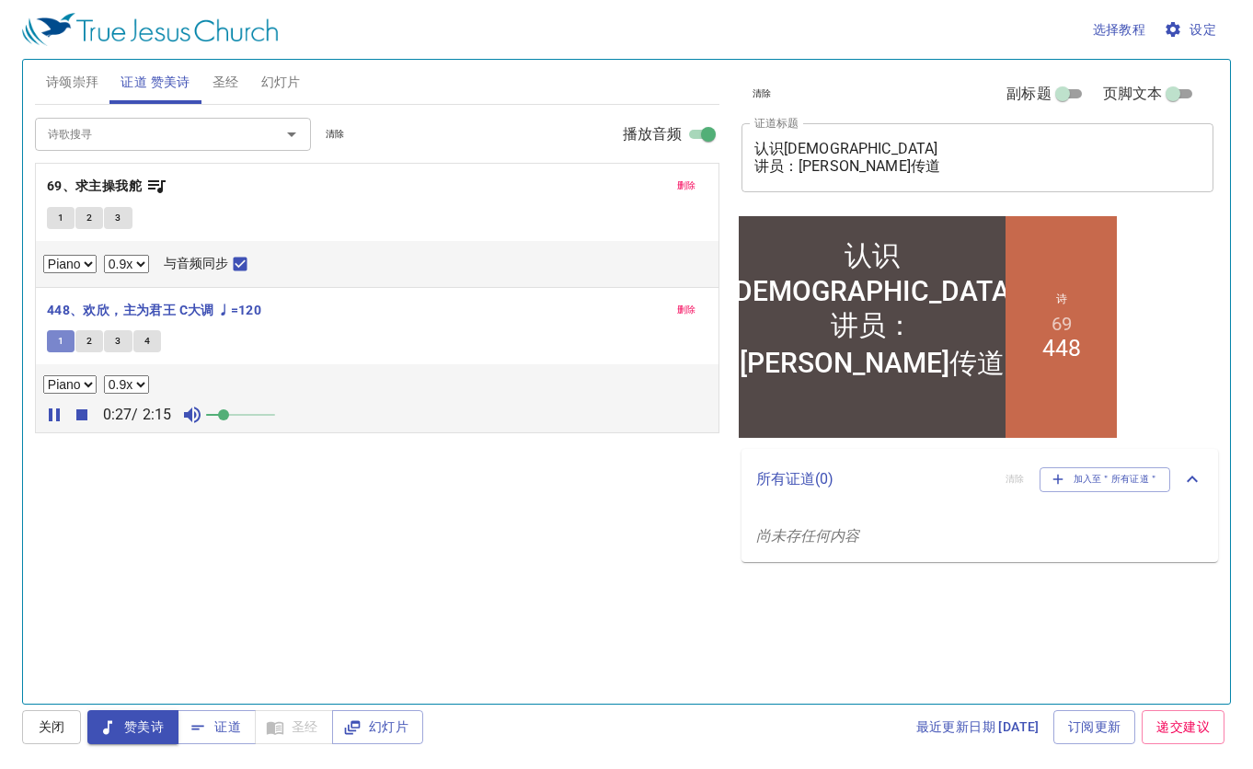
click at [58, 344] on span "1" at bounding box center [61, 341] width 6 height 17
click at [50, 409] on icon "button" at bounding box center [54, 415] width 11 height 13
click at [51, 409] on icon "button" at bounding box center [56, 415] width 10 height 13
click at [51, 409] on icon "button" at bounding box center [54, 415] width 11 height 13
click at [67, 312] on b "448、欢欣，主为君王 C大调 ♩=120" at bounding box center [154, 310] width 214 height 23
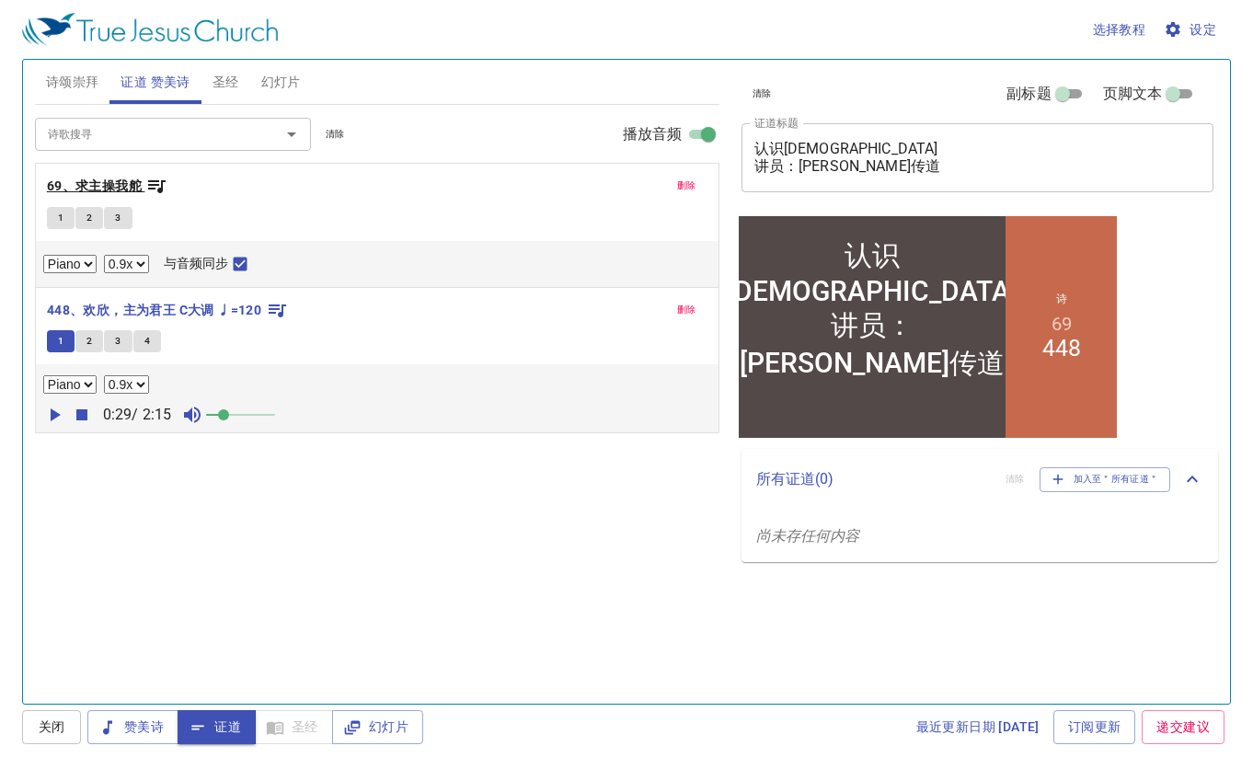
click at [71, 185] on b "69、求主操我舵" at bounding box center [94, 186] width 95 height 23
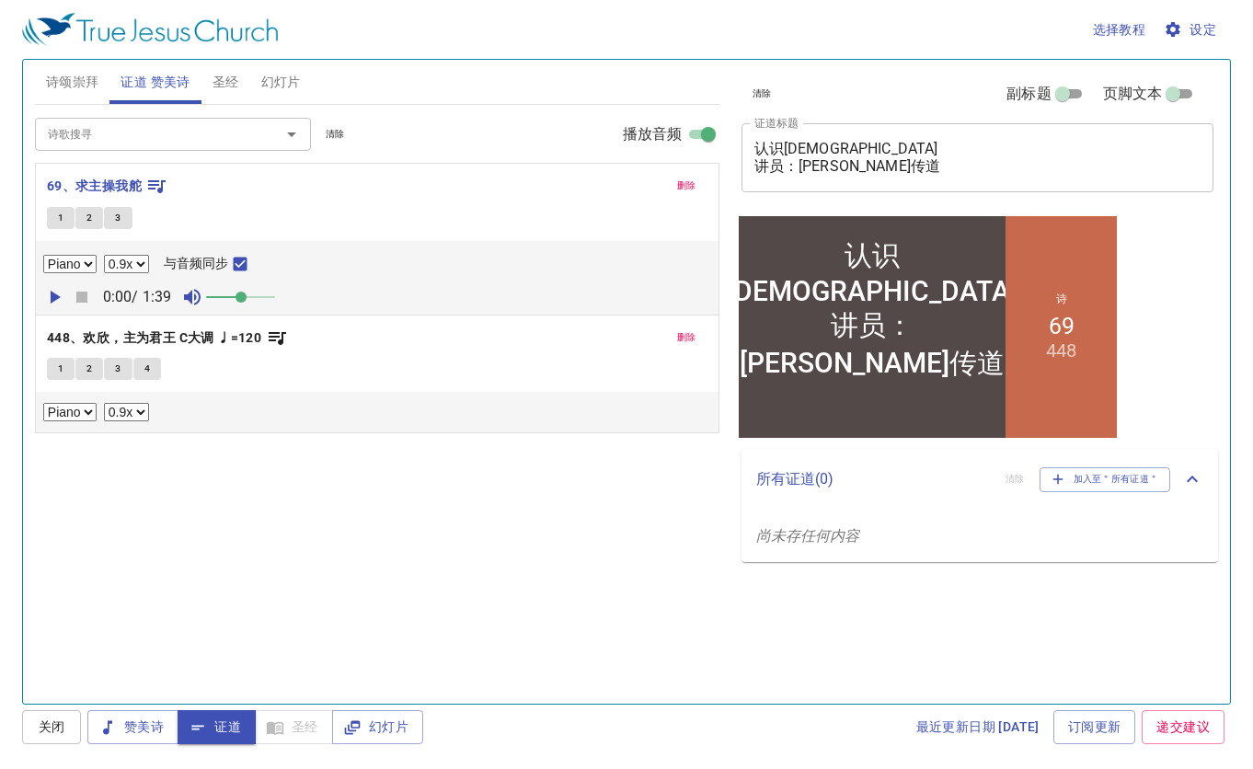
drag, startPoint x: 229, startPoint y: 294, endPoint x: 243, endPoint y: 295, distance: 13.8
click at [243, 295] on span at bounding box center [241, 297] width 11 height 11
click at [217, 442] on div "诗歌搜寻 诗歌搜寻 清除 播放音频 删除 69、求主操我舵 1 2 3 Piano 0.6x 0.7x 0.8x 0.9x 1x 1.1x 1.2x 1.3x…" at bounding box center [377, 396] width 685 height 583
click at [210, 85] on button "圣经" at bounding box center [226, 82] width 49 height 44
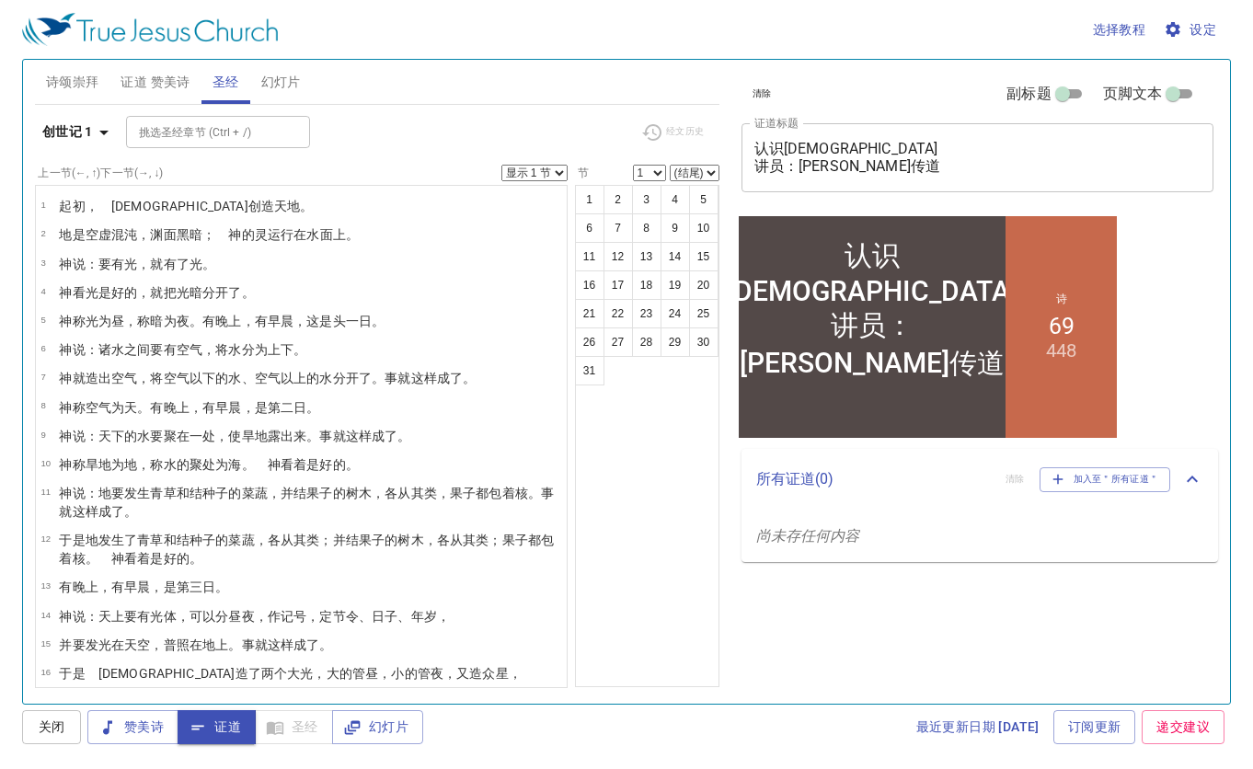
click at [279, 79] on span "幻灯片" at bounding box center [281, 82] width 40 height 23
